Goal: Check status: Check status

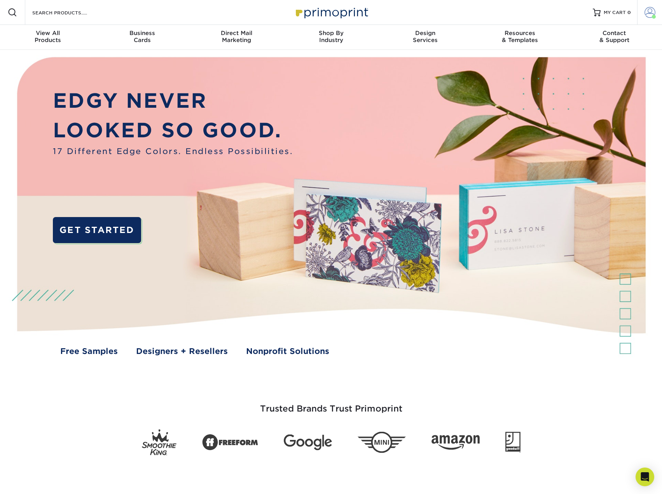
click at [644, 10] on link "Account" at bounding box center [649, 12] width 25 height 25
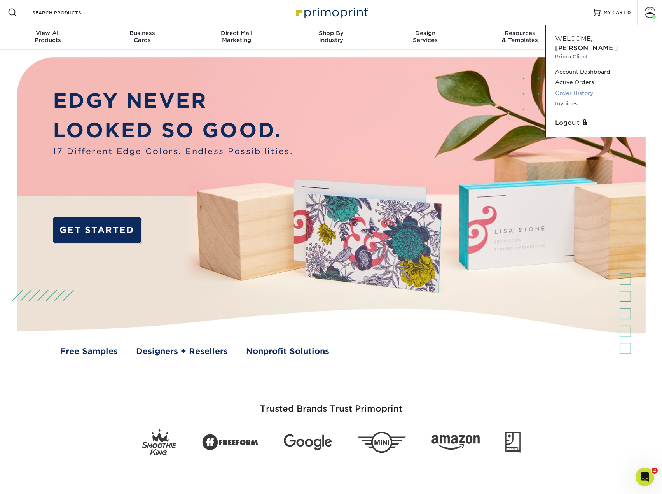
drag, startPoint x: 577, startPoint y: 82, endPoint x: 570, endPoint y: 82, distance: 7.0
click at [576, 88] on link "Order History" at bounding box center [604, 93] width 98 height 11
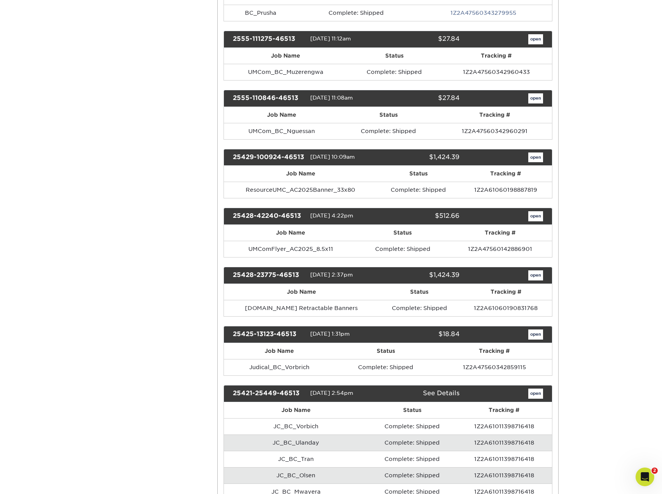
scroll to position [895, 0]
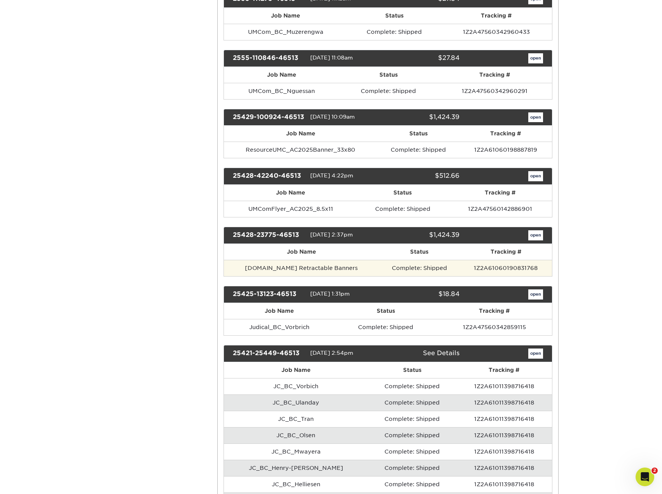
click at [321, 265] on td "[DOMAIN_NAME] Retractable Banners" at bounding box center [301, 268] width 155 height 16
click at [533, 235] on link "open" at bounding box center [536, 235] width 15 height 10
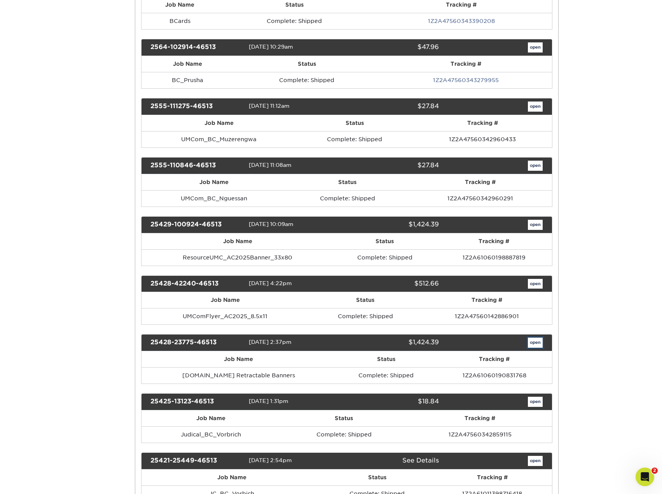
scroll to position [0, 0]
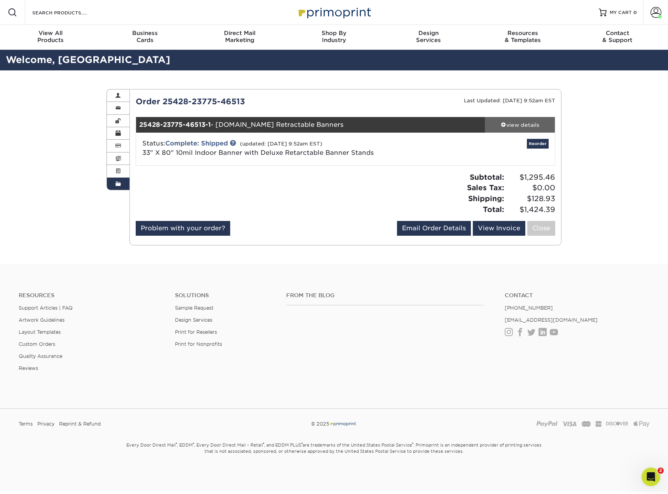
click at [526, 126] on div "view details" at bounding box center [520, 125] width 70 height 8
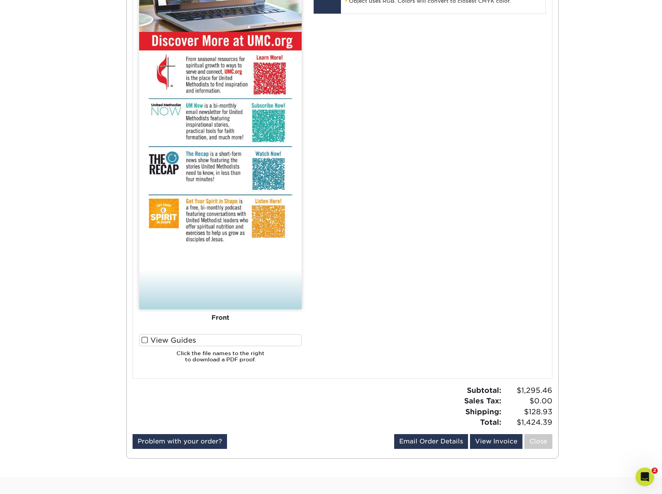
scroll to position [428, 0]
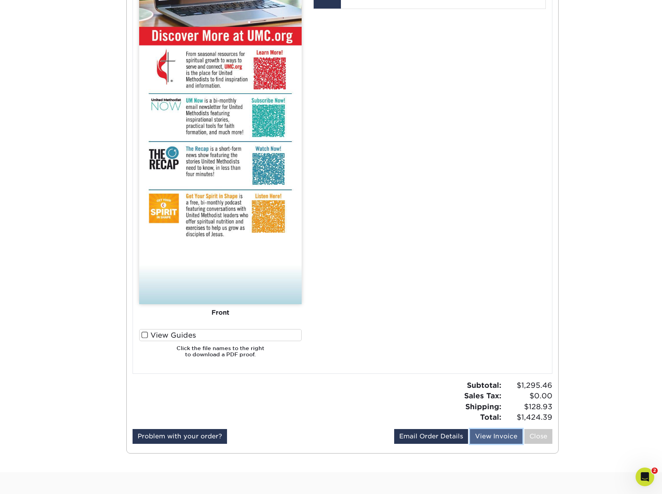
click at [497, 435] on link "View Invoice" at bounding box center [496, 436] width 53 height 15
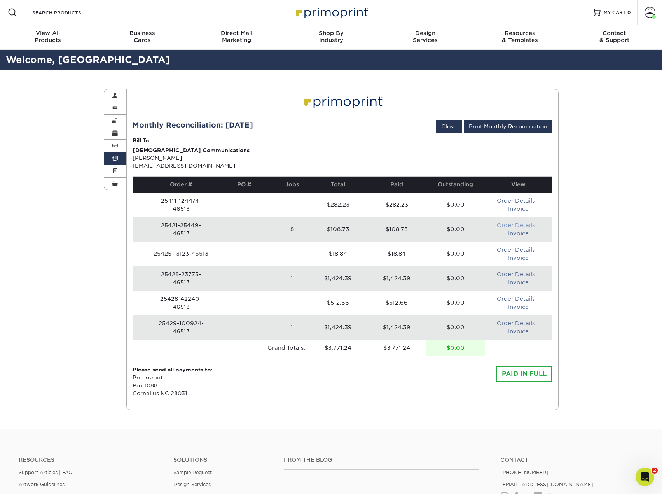
click at [516, 225] on link "Order Details" at bounding box center [516, 225] width 38 height 6
